Goal: Navigation & Orientation: Find specific page/section

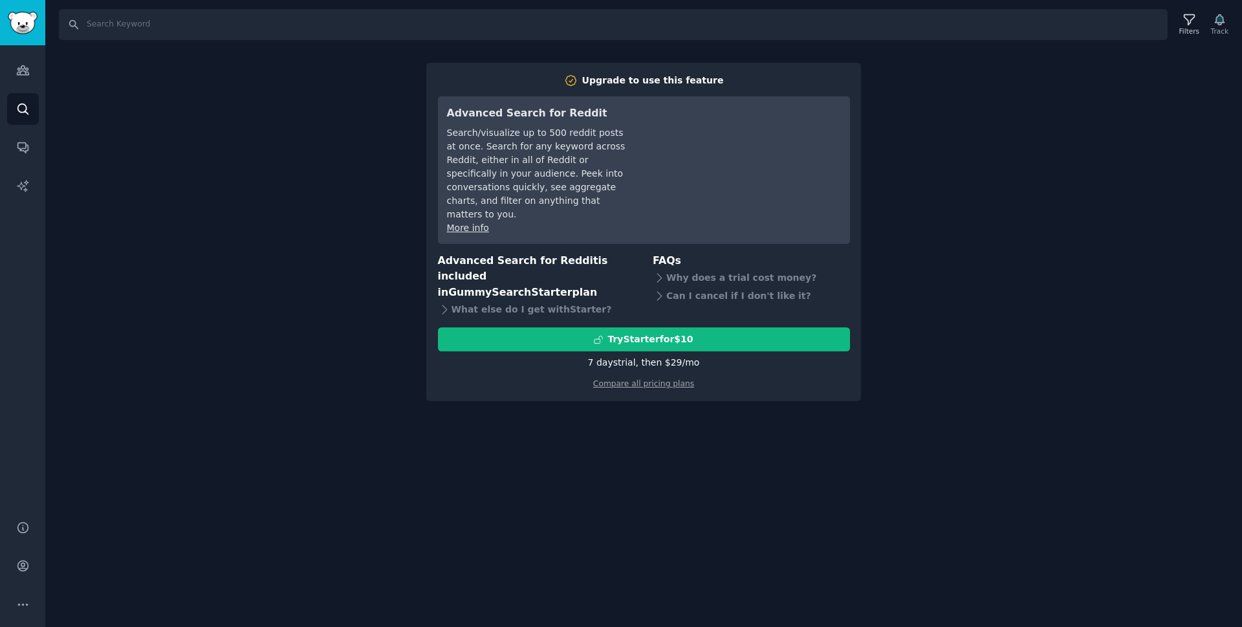
click at [716, 427] on div "Search Filters Track Upgrade to use this feature Advanced Search for Reddit Sea…" at bounding box center [643, 313] width 1196 height 627
click at [72, 26] on input "Search" at bounding box center [613, 24] width 1108 height 31
click at [23, 105] on icon "Sidebar" at bounding box center [23, 109] width 14 height 14
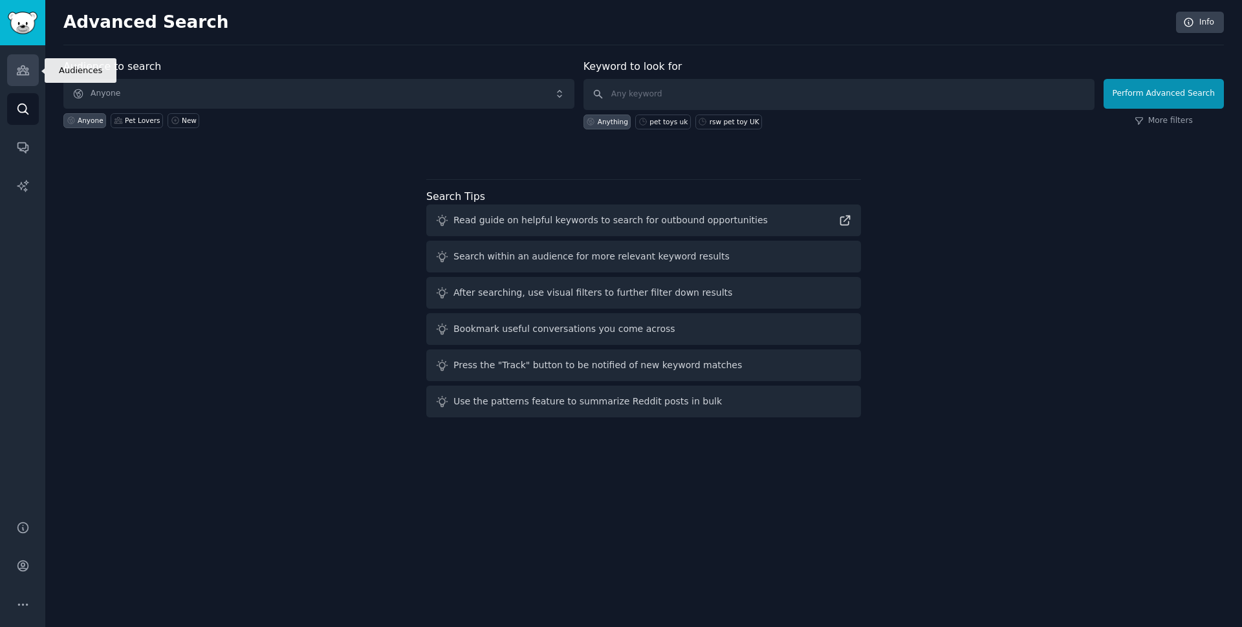
click at [17, 76] on icon "Sidebar" at bounding box center [23, 70] width 14 height 14
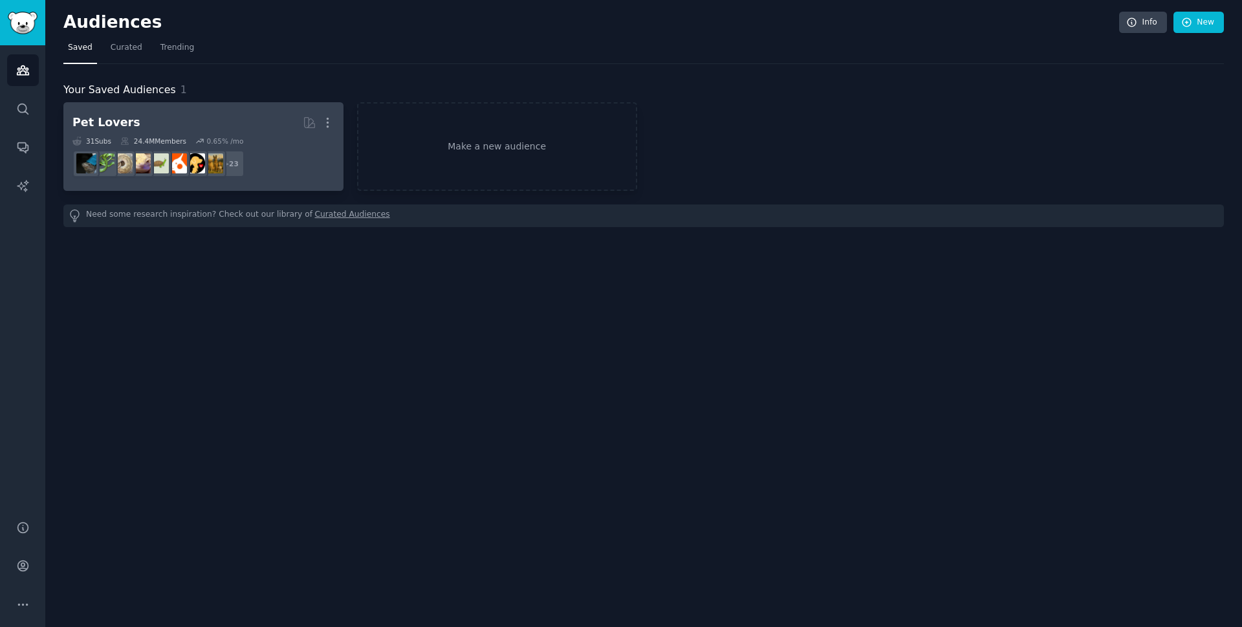
click at [157, 146] on dd "+ 23" at bounding box center [203, 164] width 262 height 36
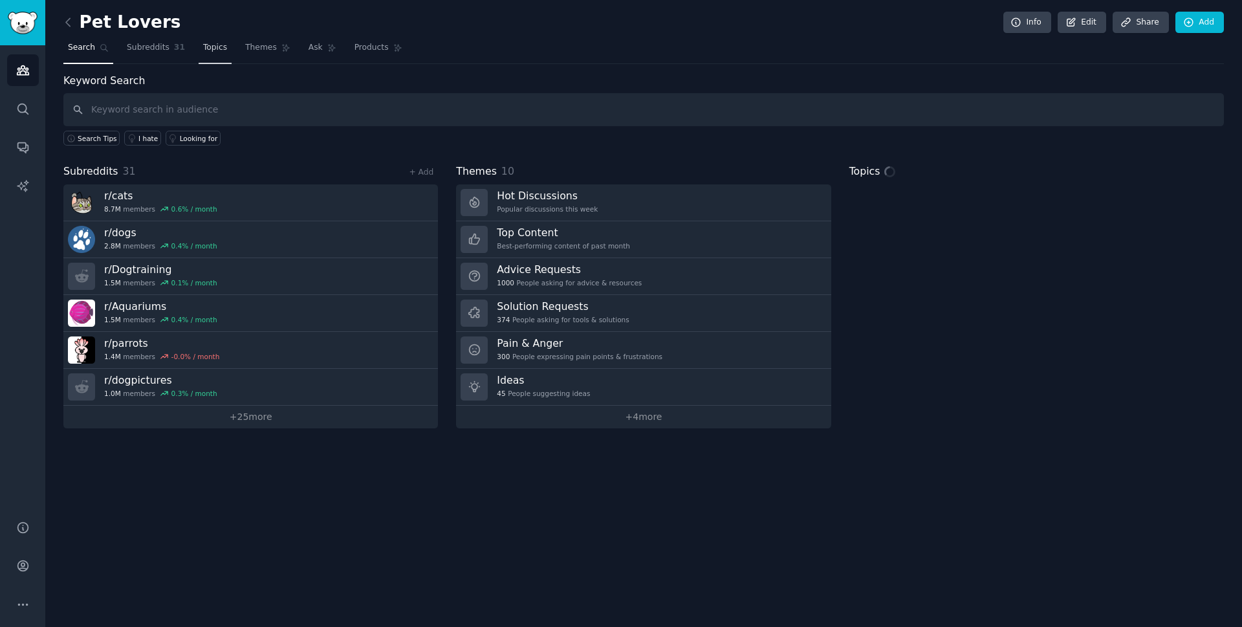
click at [211, 54] on link "Topics" at bounding box center [215, 51] width 33 height 27
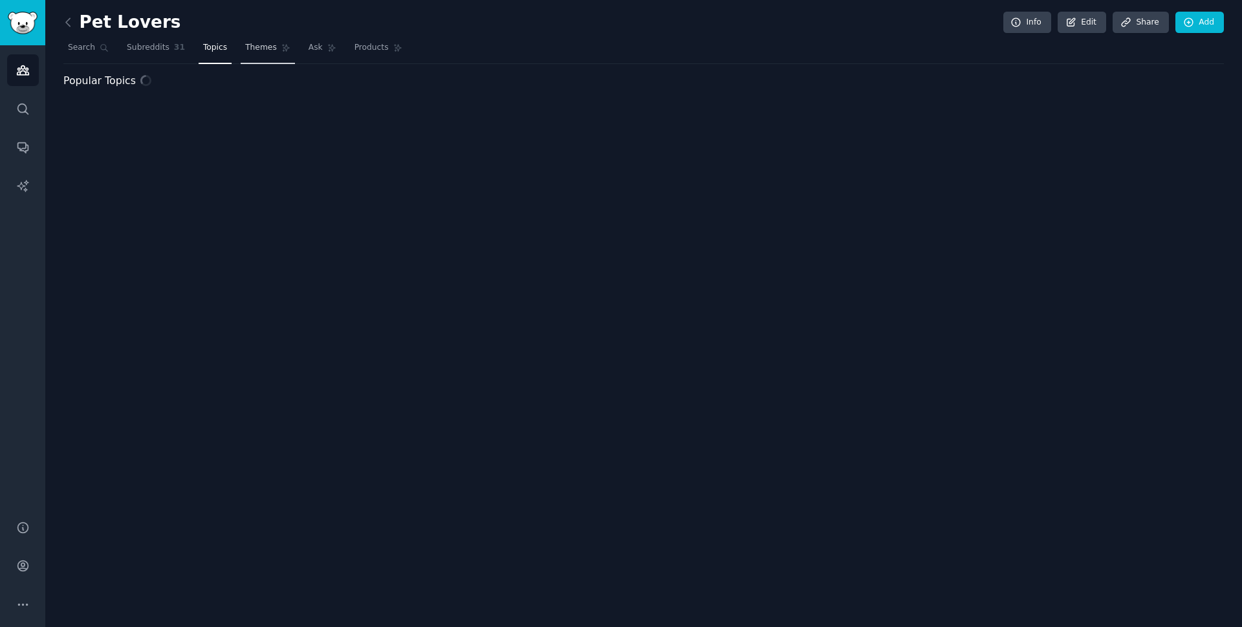
click at [252, 54] on link "Themes" at bounding box center [268, 51] width 54 height 27
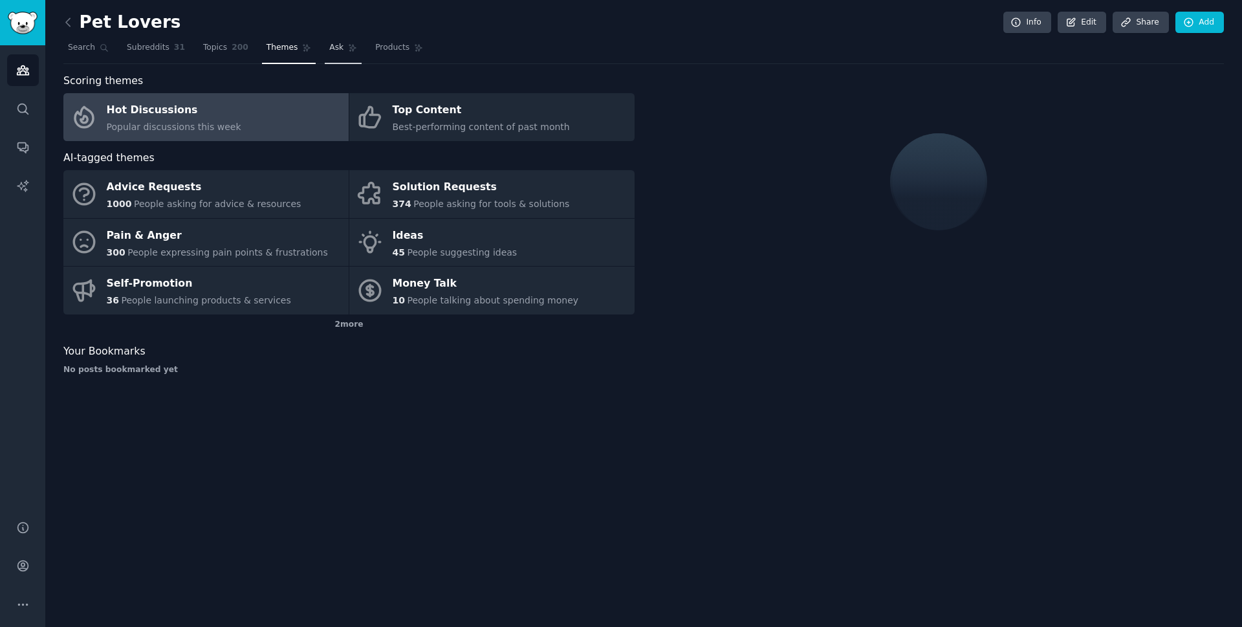
click at [329, 51] on span "Ask" at bounding box center [336, 48] width 14 height 12
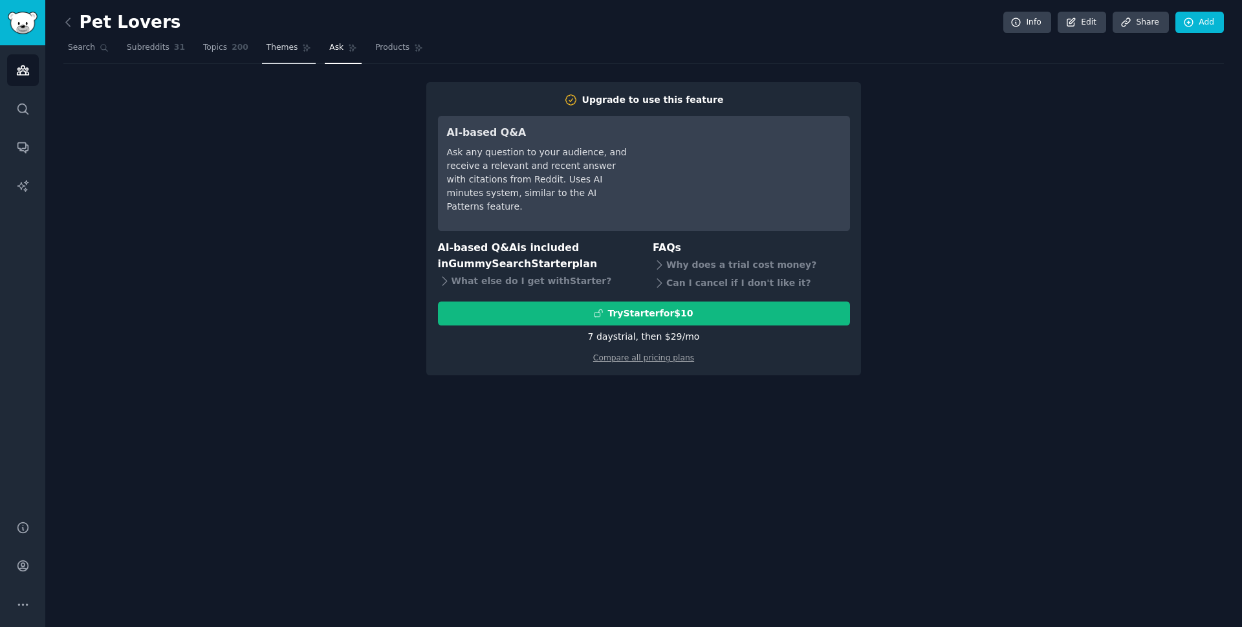
click at [268, 50] on span "Themes" at bounding box center [282, 48] width 32 height 12
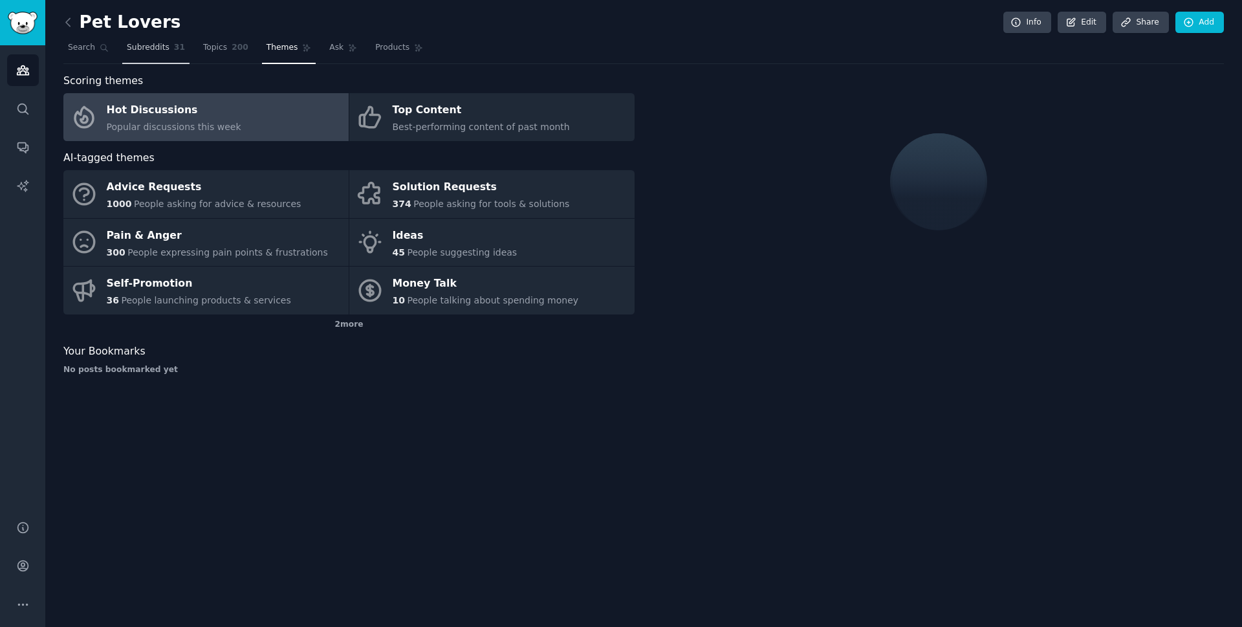
click at [175, 49] on span "31" at bounding box center [179, 48] width 11 height 12
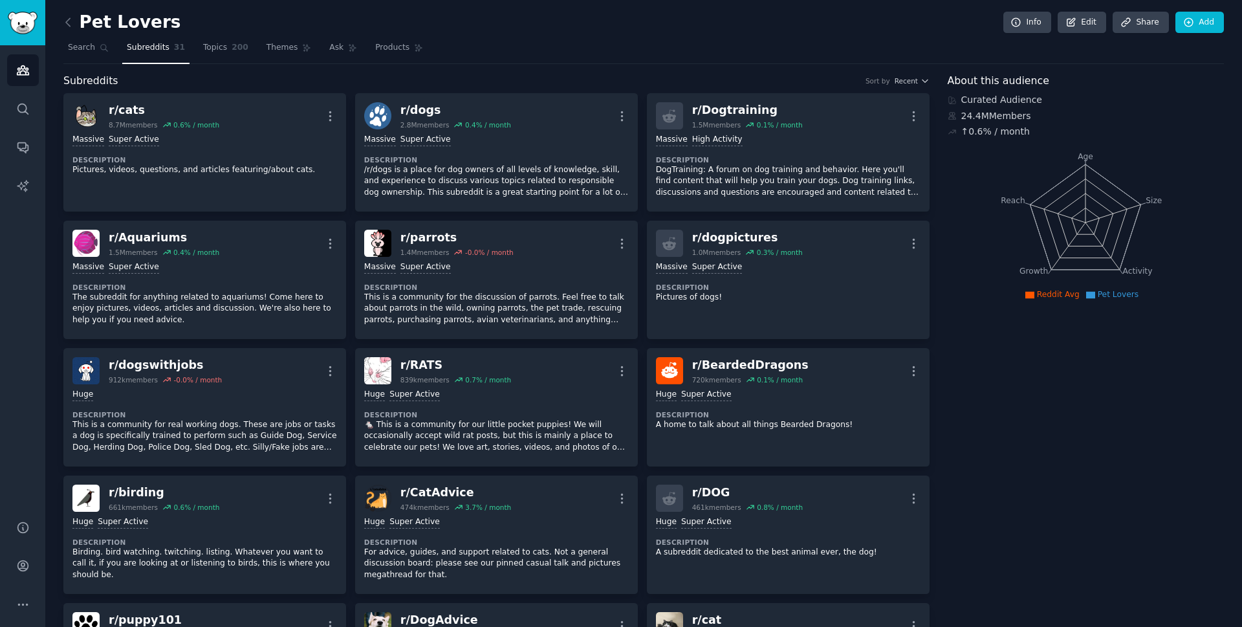
click at [193, 45] on nav "Search Subreddits 31 Topics 200 Themes Ask Products" at bounding box center [643, 51] width 1160 height 27
click at [211, 51] on span "Topics" at bounding box center [215, 48] width 24 height 12
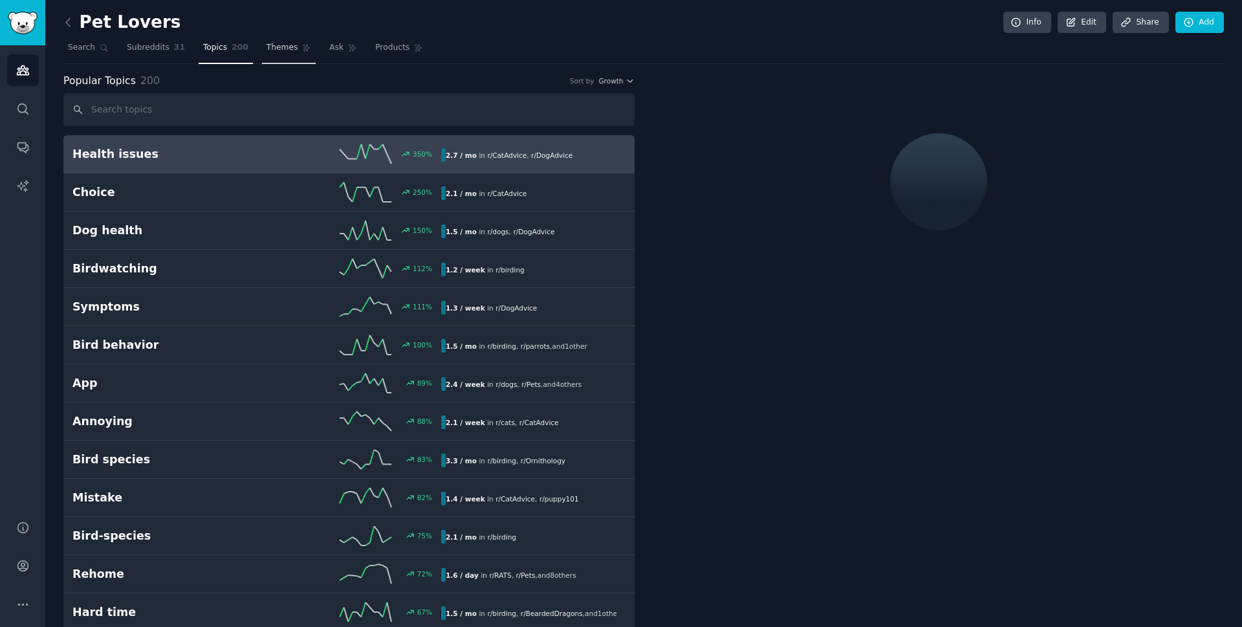
click at [302, 46] on icon at bounding box center [306, 47] width 9 height 9
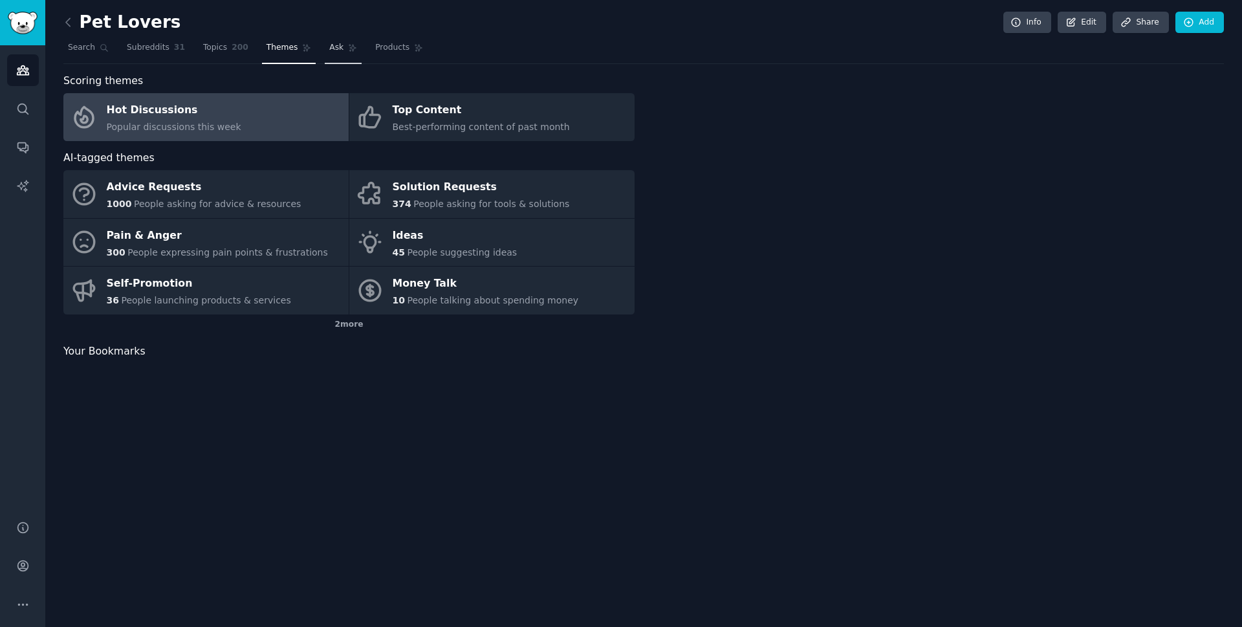
click at [331, 47] on span "Ask" at bounding box center [336, 48] width 14 height 12
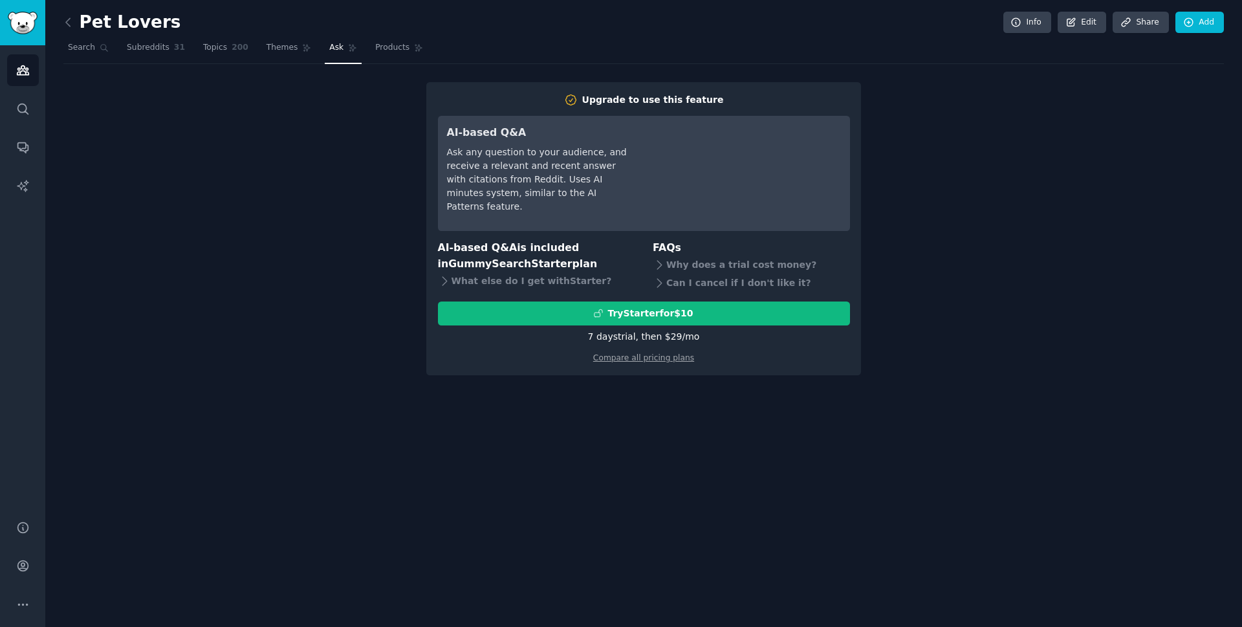
click at [114, 52] on nav "Search Subreddits 31 Topics 200 Themes Ask Products" at bounding box center [643, 51] width 1160 height 27
click at [54, 52] on div "Pet Lovers Info Edit Share Add Search Subreddits 31 Topics 200 Themes Ask Produ…" at bounding box center [643, 313] width 1196 height 627
click at [87, 52] on span "Search" at bounding box center [81, 48] width 27 height 12
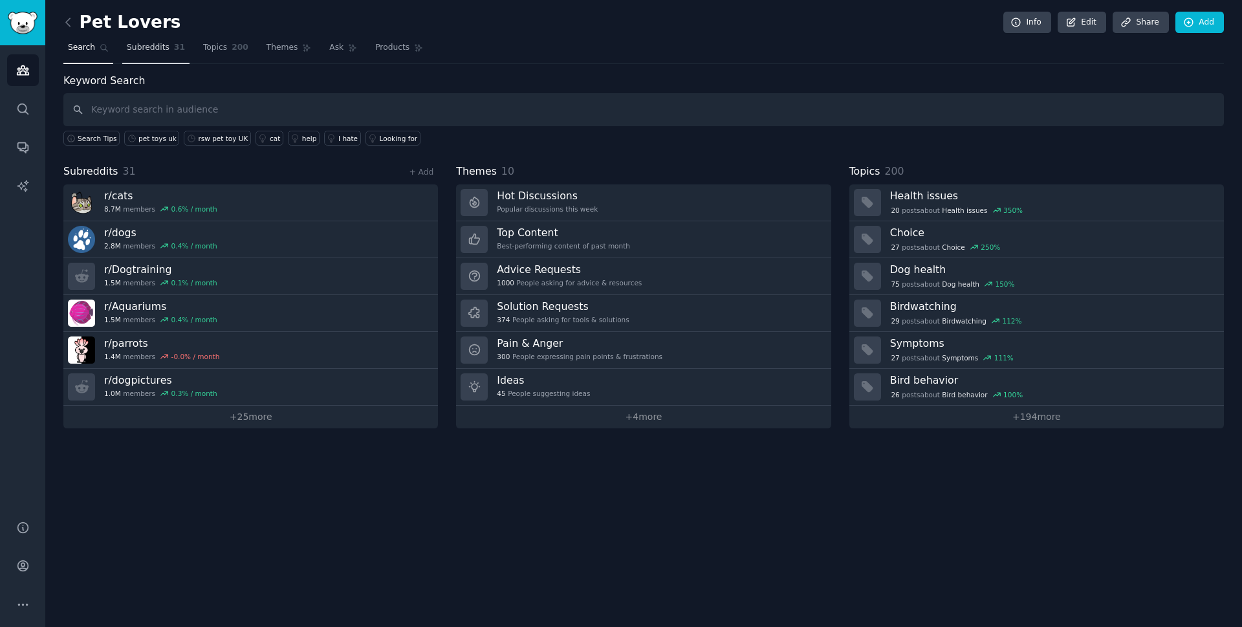
click at [159, 53] on span "Subreddits" at bounding box center [148, 48] width 43 height 12
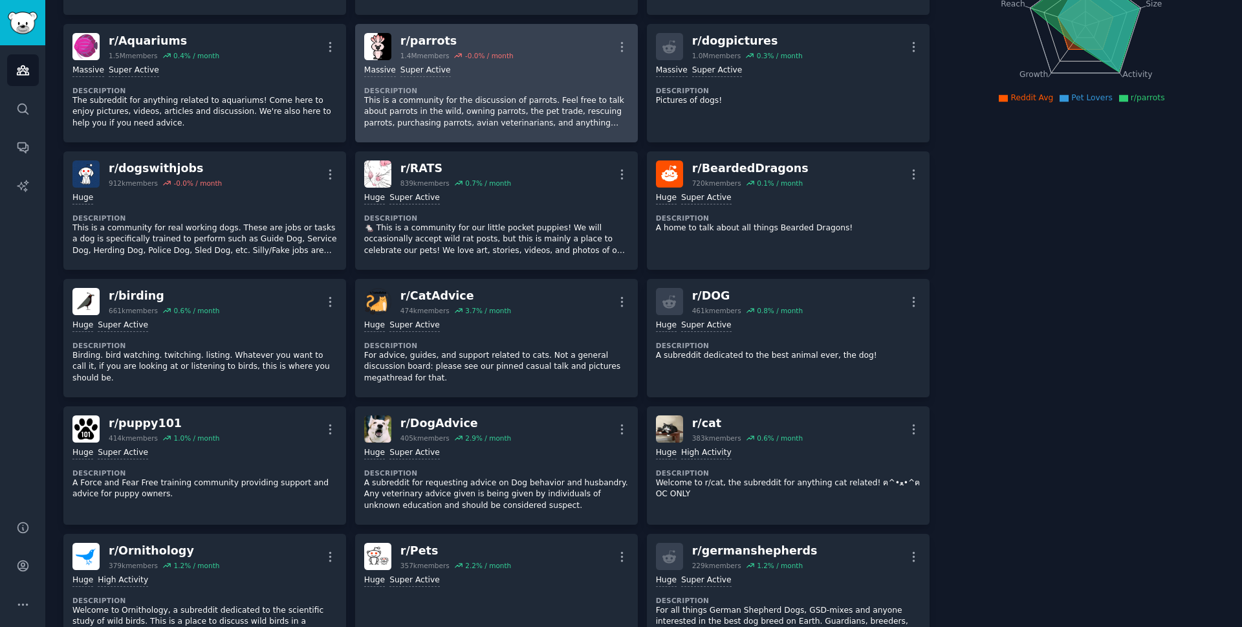
scroll to position [142, 0]
